Goal: Browse casually

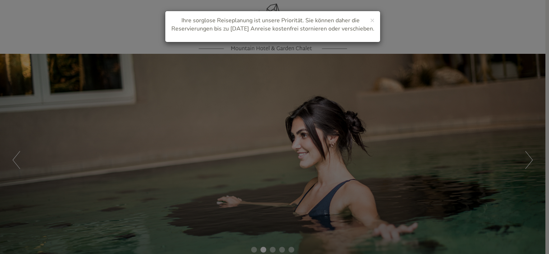
click at [529, 162] on div "× Ihre sorglose Reiseplanung ist unsere Priorität. Sie können daher die Reservi…" at bounding box center [274, 127] width 549 height 254
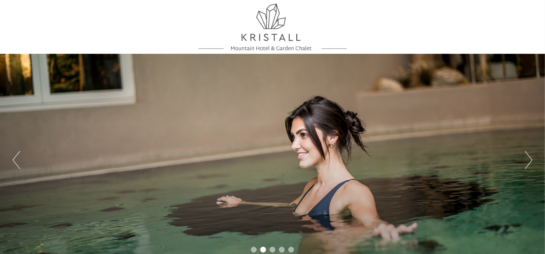
click at [529, 162] on button "Next" at bounding box center [529, 160] width 8 height 18
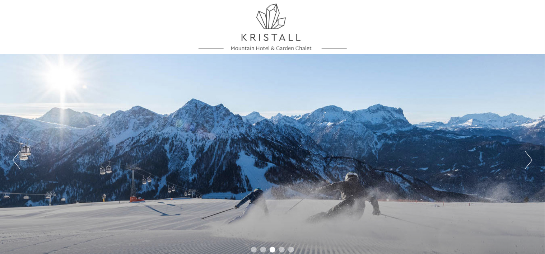
click at [529, 162] on button "Next" at bounding box center [529, 160] width 8 height 18
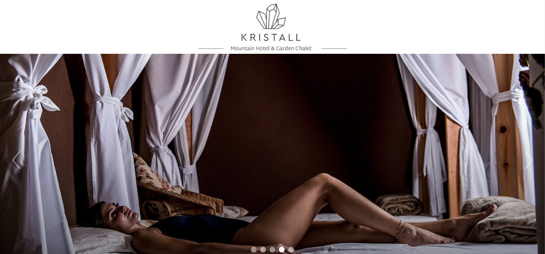
click at [529, 162] on button "Next" at bounding box center [529, 160] width 8 height 18
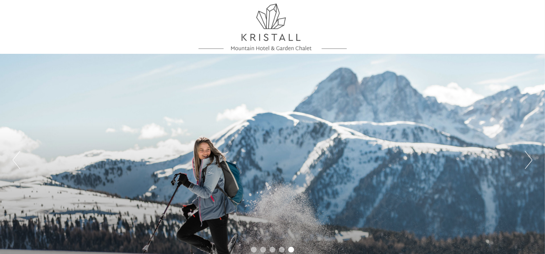
click at [529, 162] on button "Next" at bounding box center [529, 160] width 8 height 18
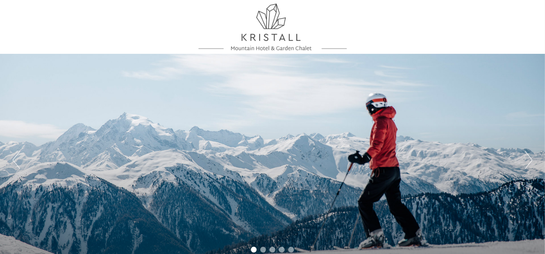
click at [529, 162] on button "Next" at bounding box center [529, 160] width 8 height 18
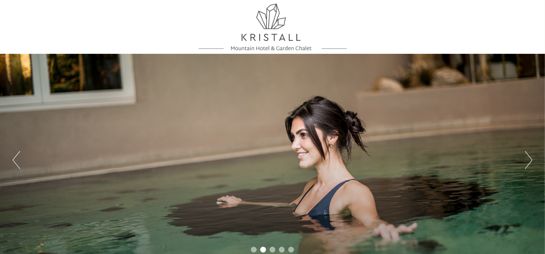
click at [529, 162] on button "Next" at bounding box center [529, 160] width 8 height 18
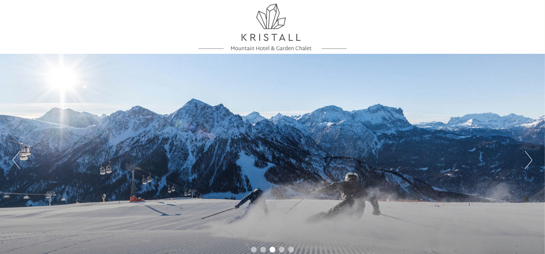
click at [14, 159] on button "Previous" at bounding box center [17, 160] width 8 height 18
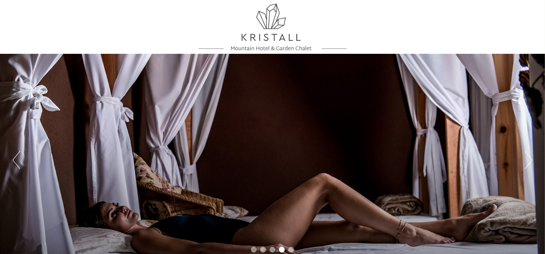
click at [17, 168] on button "Previous" at bounding box center [17, 160] width 8 height 18
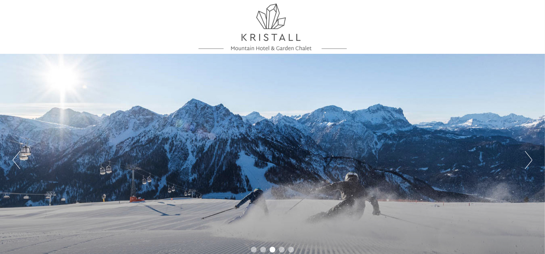
click at [17, 168] on button "Previous" at bounding box center [17, 160] width 8 height 18
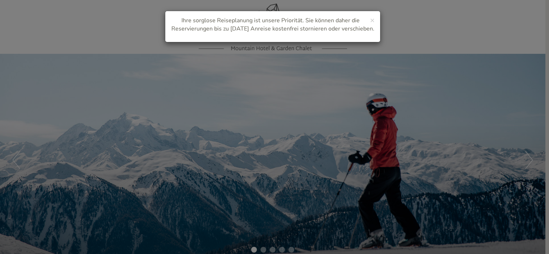
click at [286, 173] on div "× Ihre sorglose Reiseplanung ist unsere Priorität. Sie können daher die Reservi…" at bounding box center [274, 127] width 549 height 254
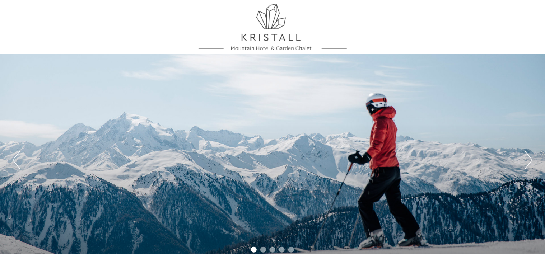
click at [526, 161] on button "Next" at bounding box center [529, 160] width 8 height 18
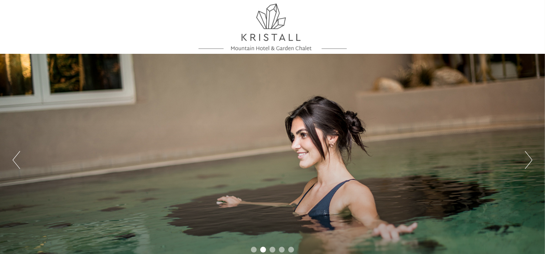
click at [526, 161] on button "Next" at bounding box center [529, 160] width 8 height 18
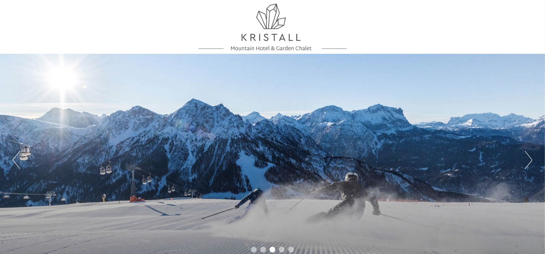
click at [526, 161] on button "Next" at bounding box center [529, 160] width 8 height 18
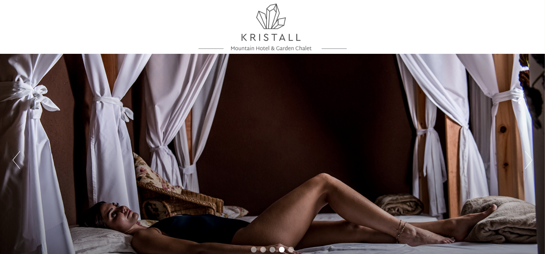
click at [526, 161] on button "Next" at bounding box center [529, 160] width 8 height 18
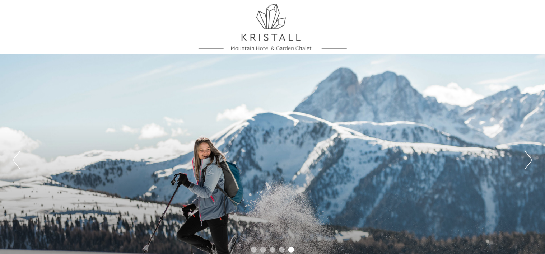
click at [526, 161] on button "Next" at bounding box center [529, 160] width 8 height 18
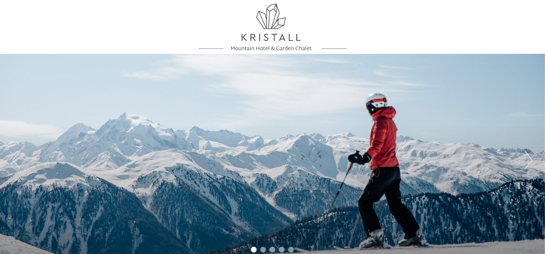
click at [526, 161] on button "Next" at bounding box center [529, 160] width 8 height 18
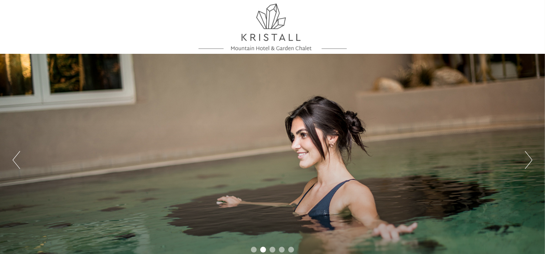
click at [526, 161] on button "Next" at bounding box center [529, 160] width 8 height 18
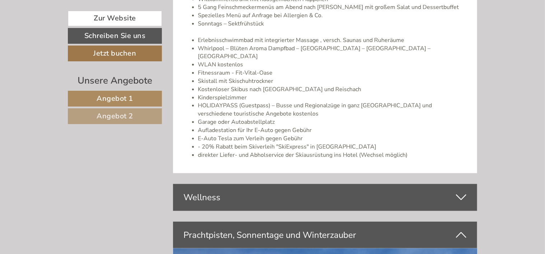
scroll to position [1616, 0]
